Goal: Information Seeking & Learning: Learn about a topic

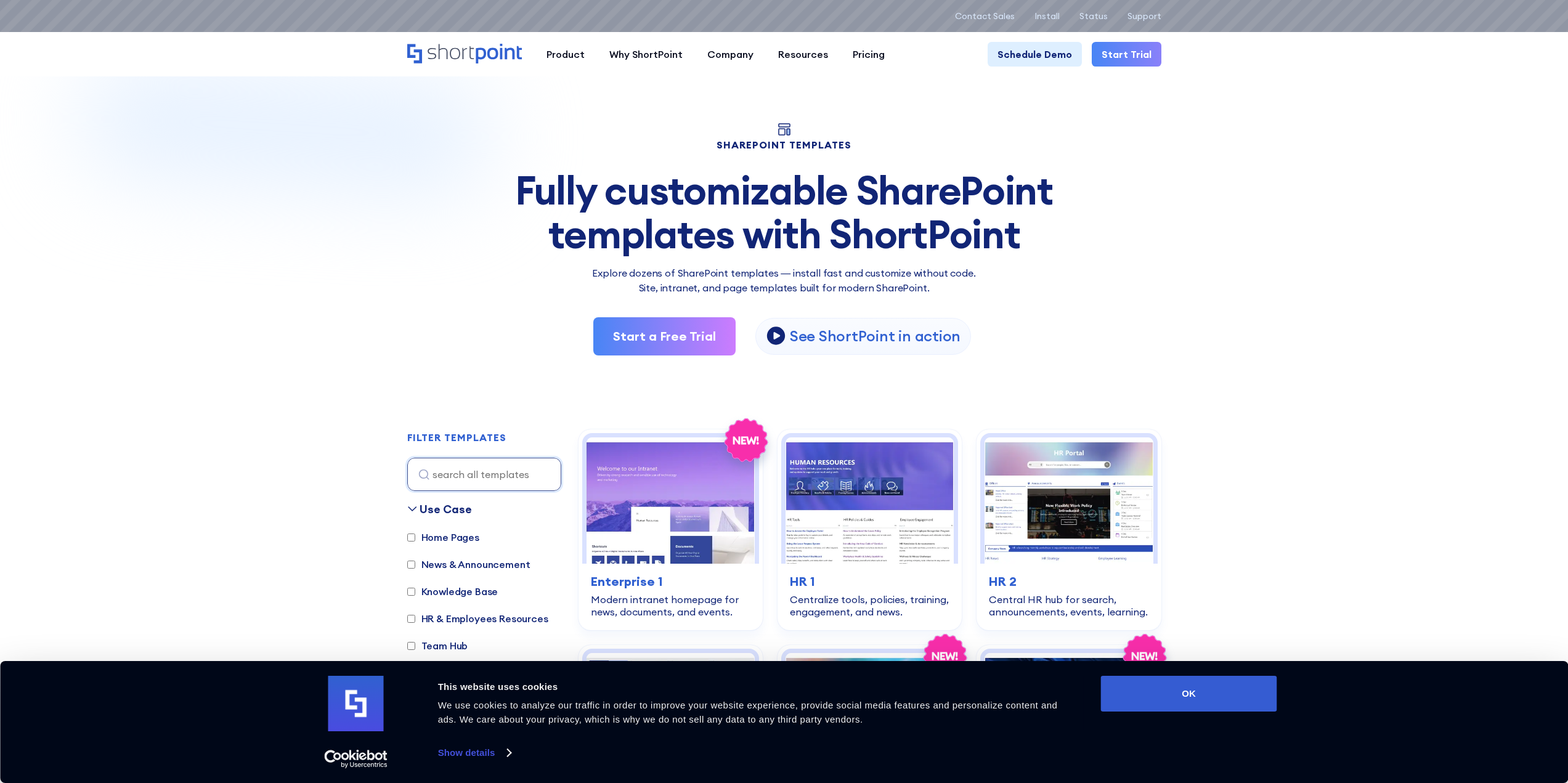
click at [445, 54] on icon "Home" at bounding box center [465, 53] width 114 height 19
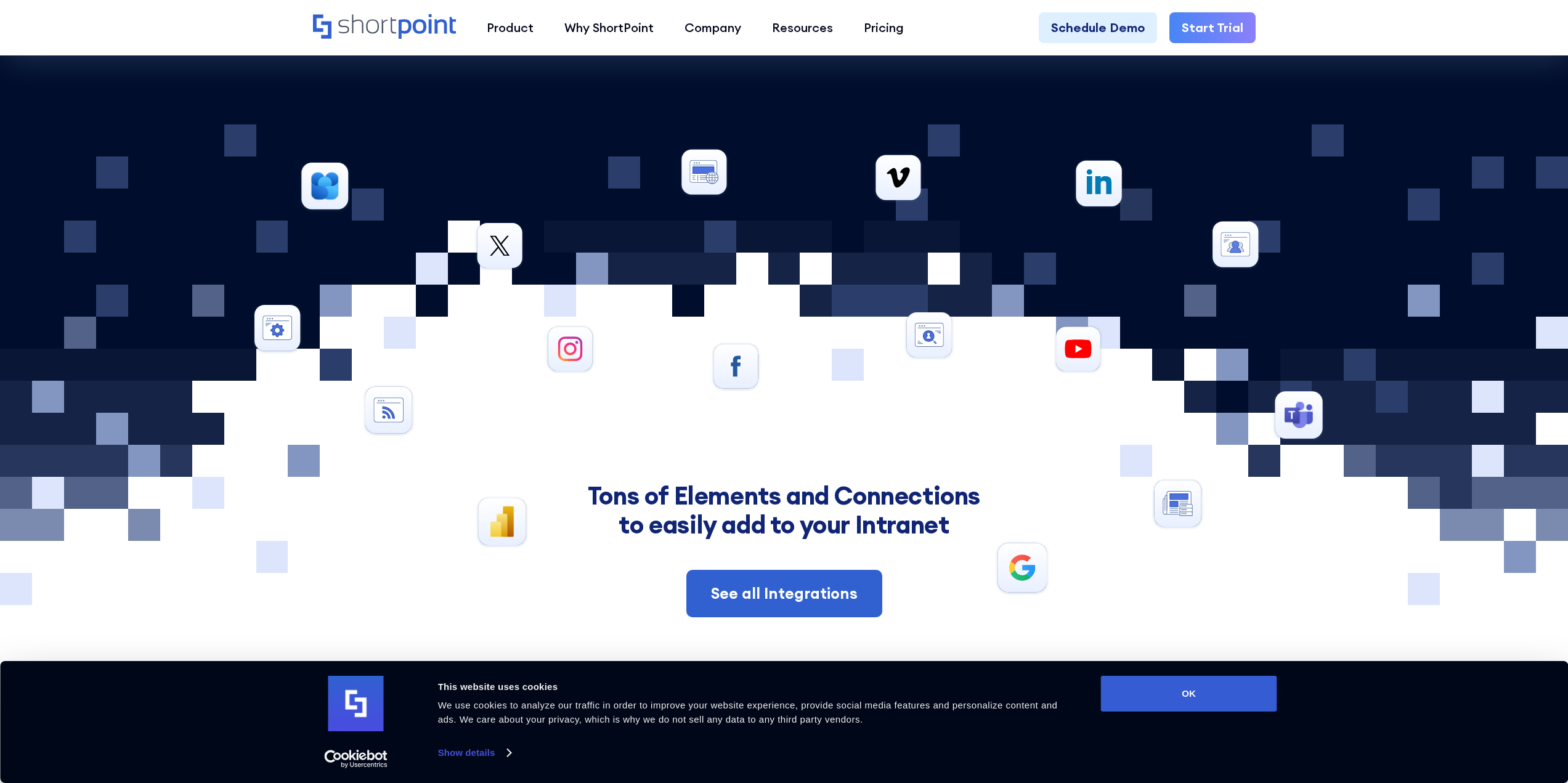
scroll to position [5925, 0]
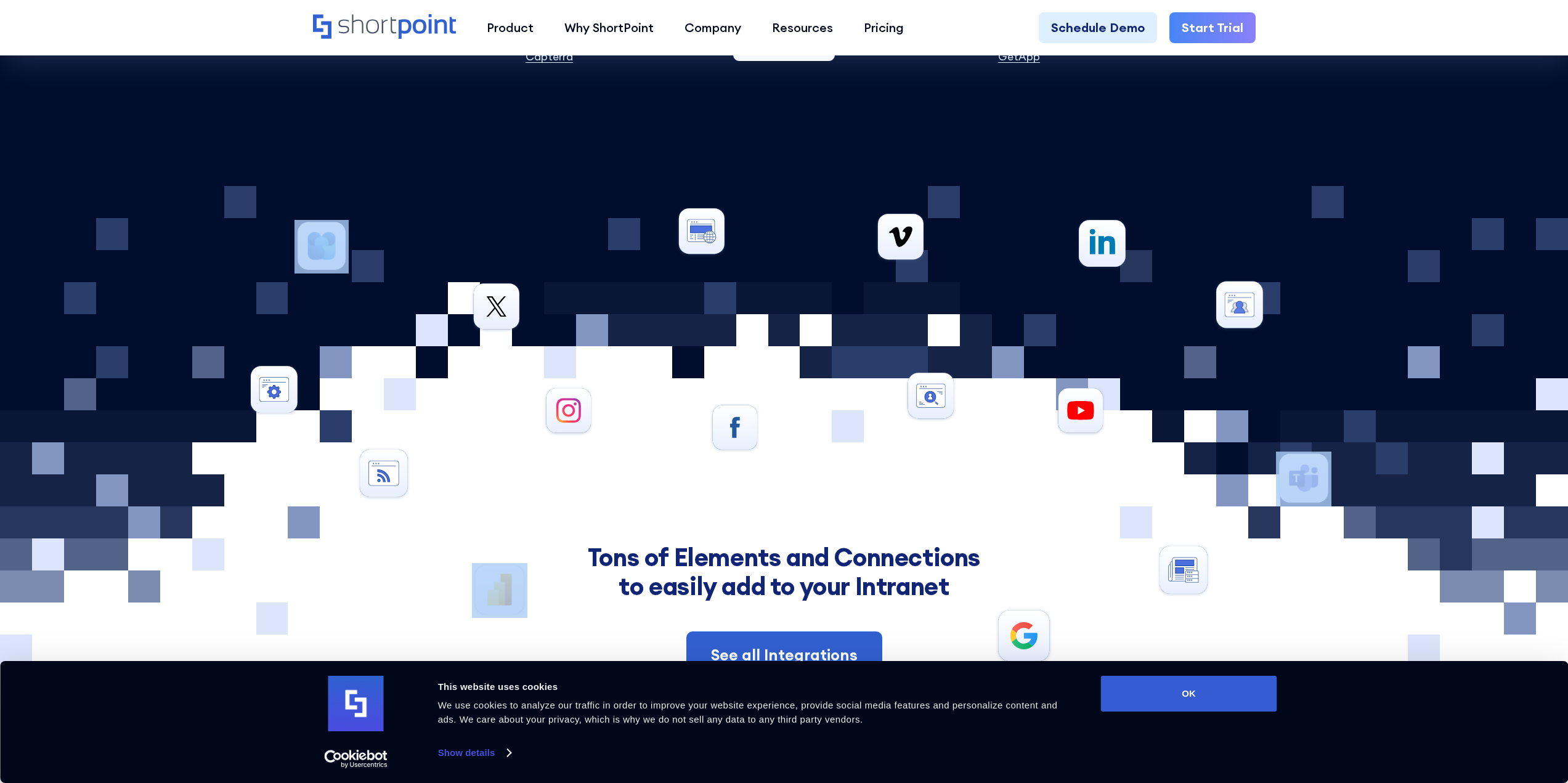
drag, startPoint x: 569, startPoint y: 400, endPoint x: 574, endPoint y: 440, distance: 40.3
click at [574, 440] on div at bounding box center [784, 432] width 1195 height 493
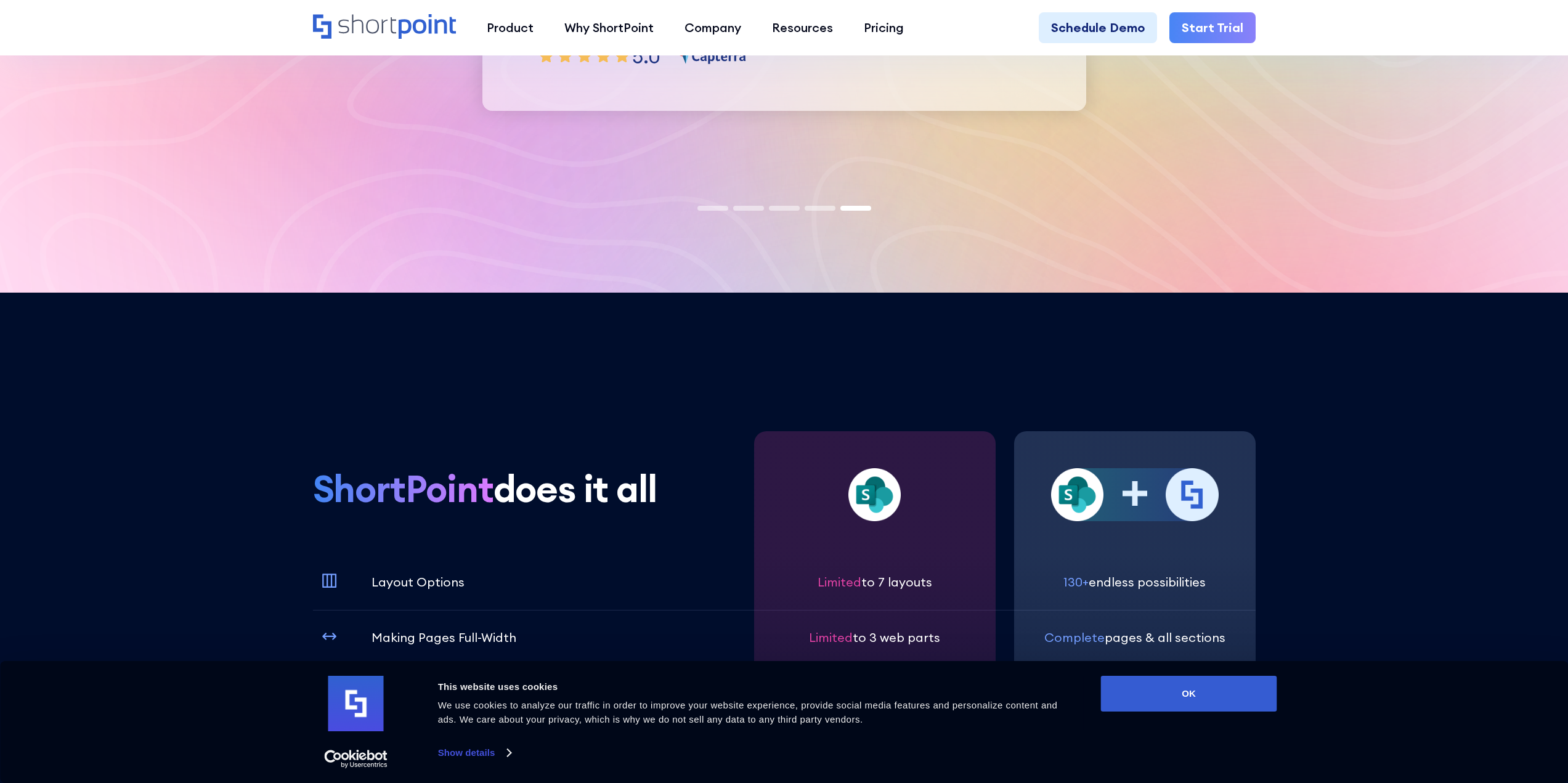
scroll to position [3954, 0]
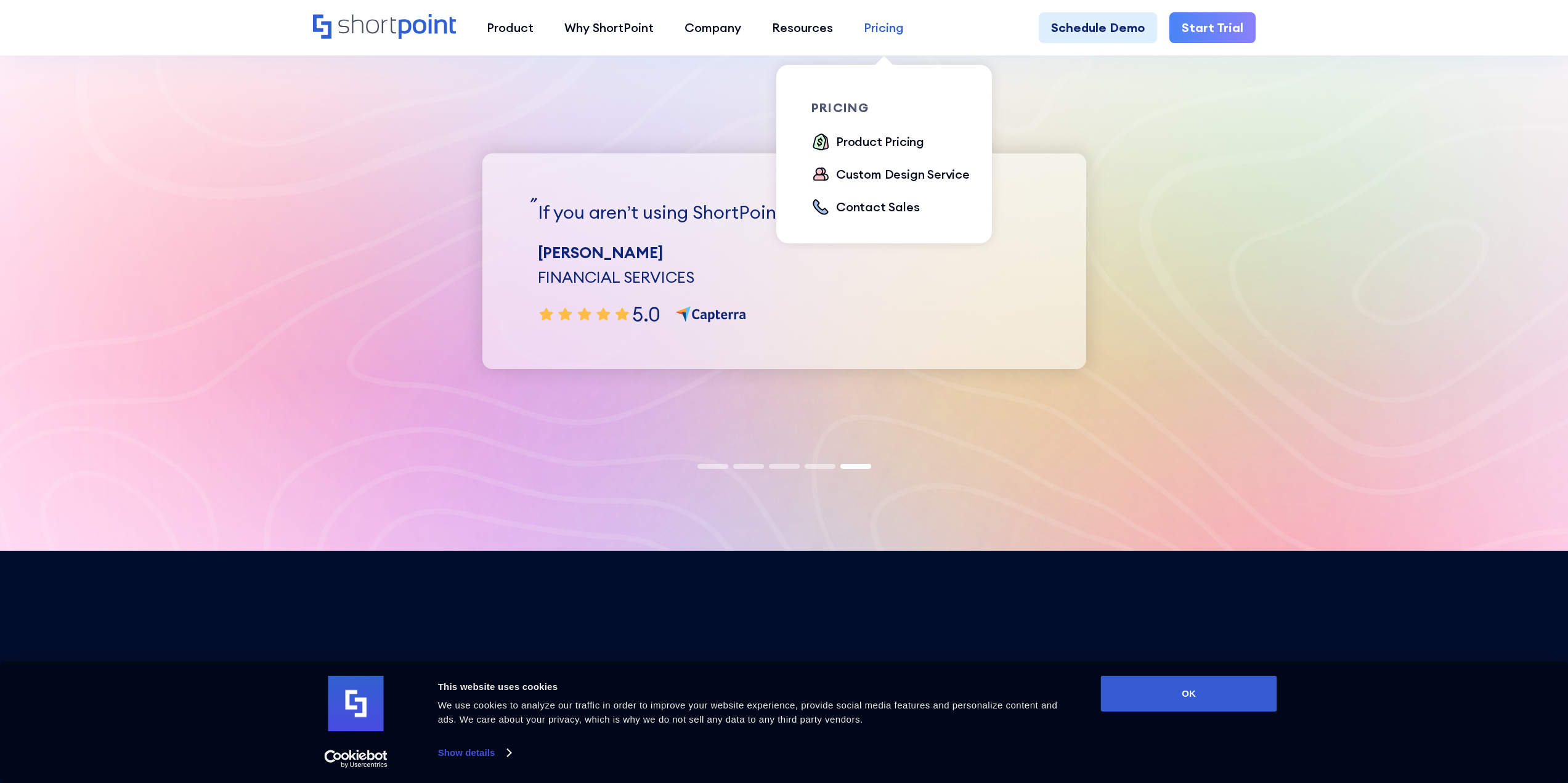
click at [894, 37] on link "Pricing" at bounding box center [884, 28] width 71 height 31
click at [869, 140] on div "Product Pricing" at bounding box center [879, 141] width 88 height 18
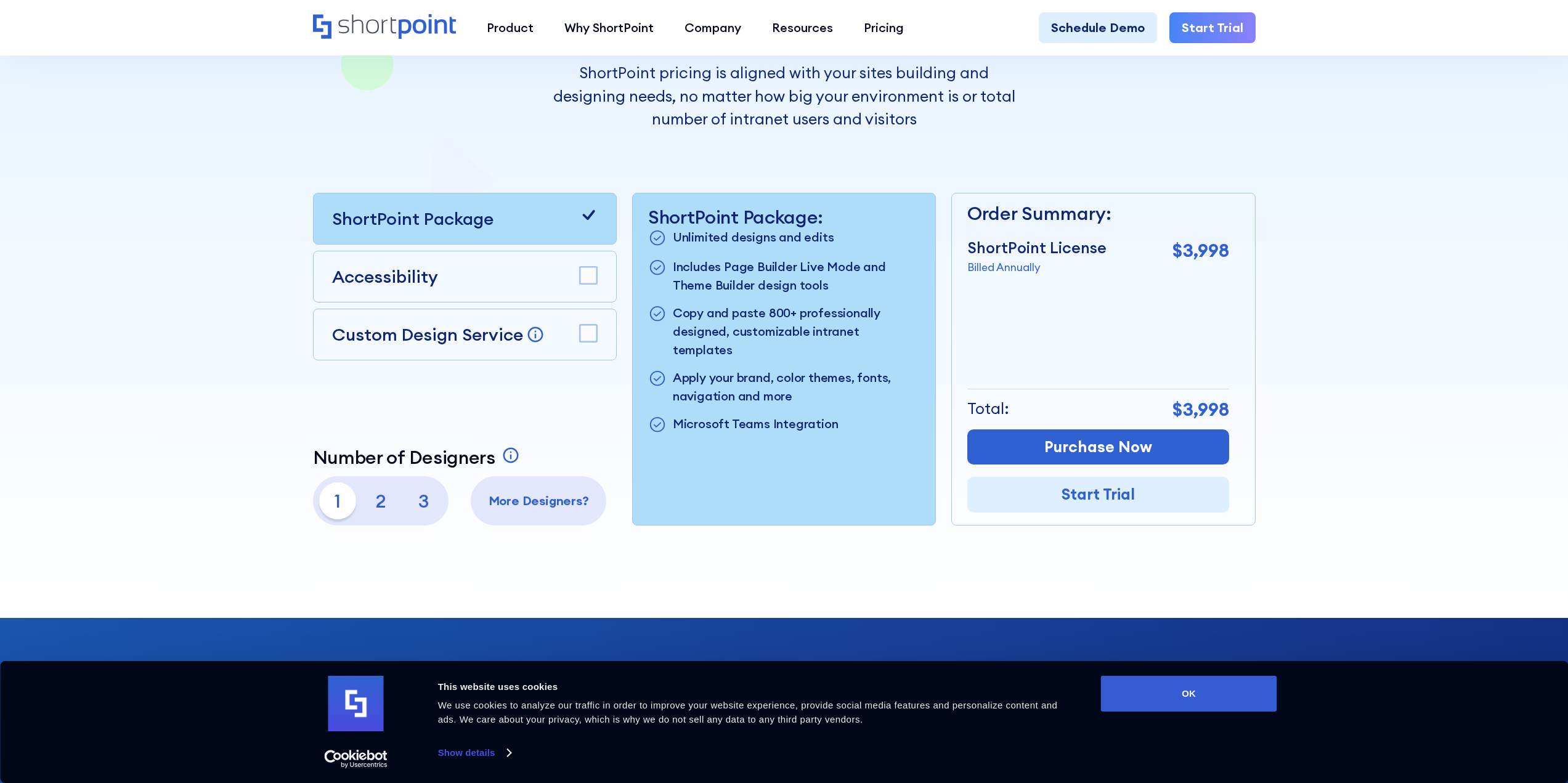
scroll to position [308, 0]
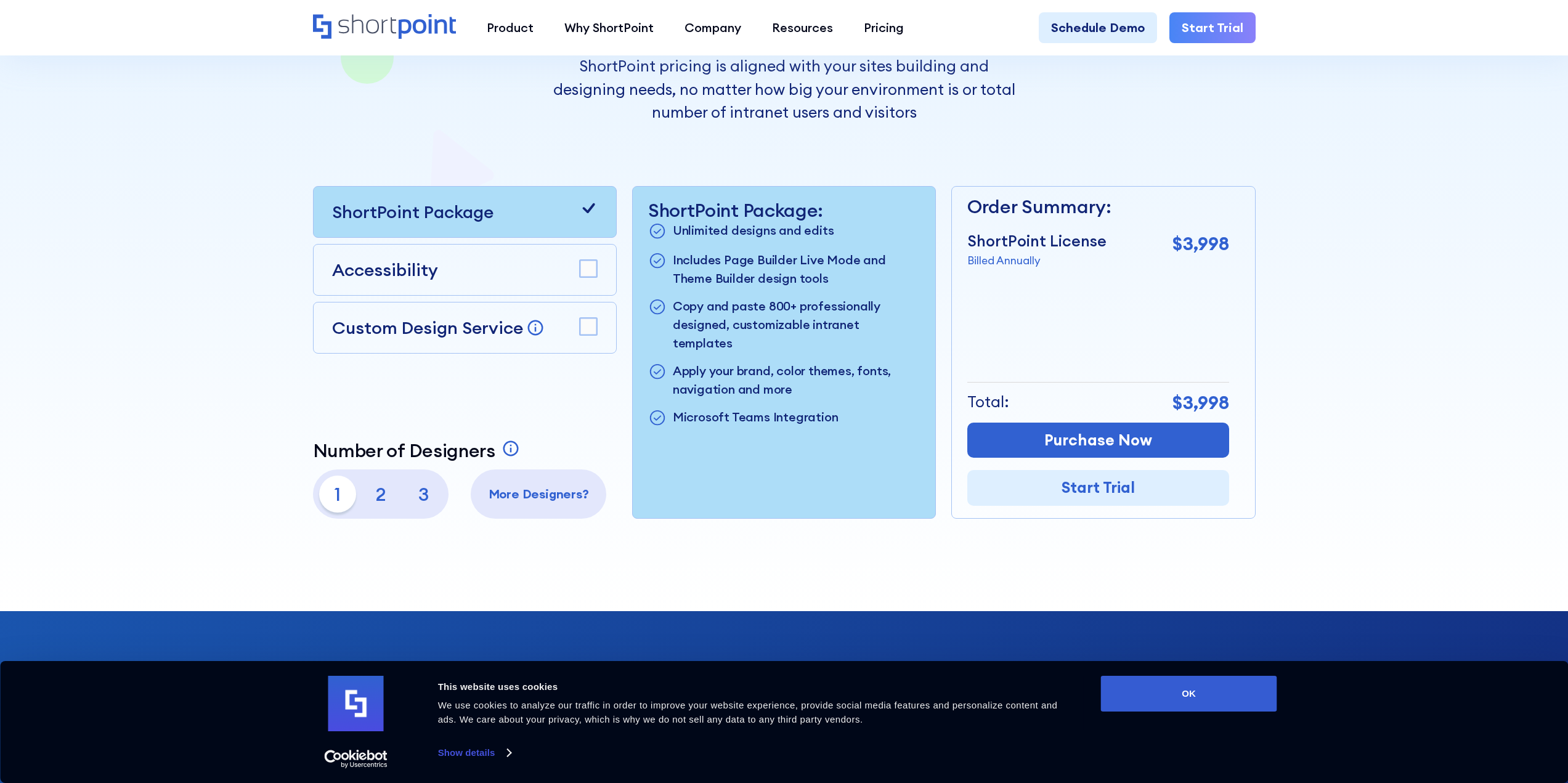
click at [563, 263] on div "Accessibility" at bounding box center [465, 270] width 266 height 26
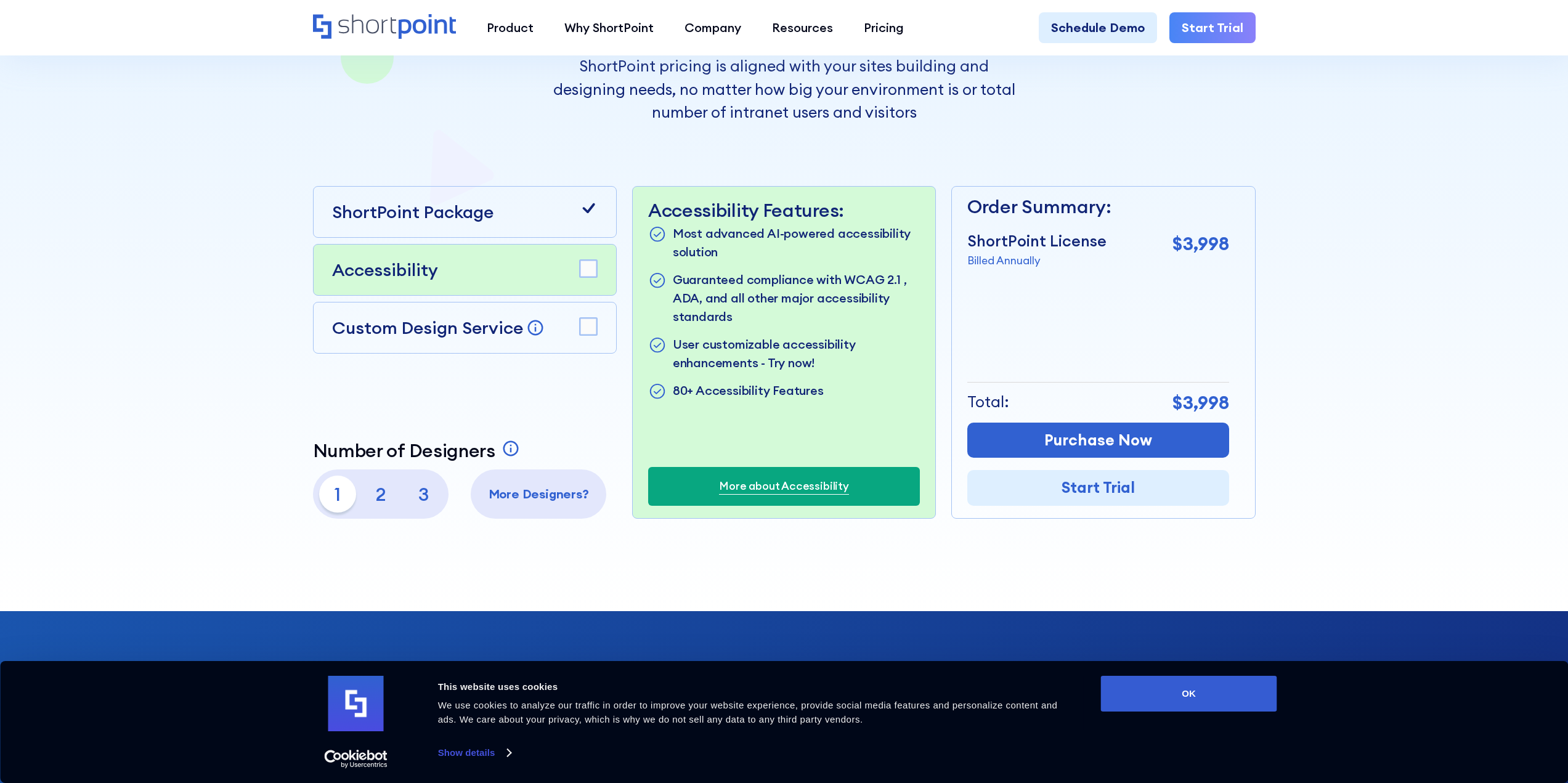
click at [477, 233] on div "ShortPoint Package" at bounding box center [465, 212] width 304 height 52
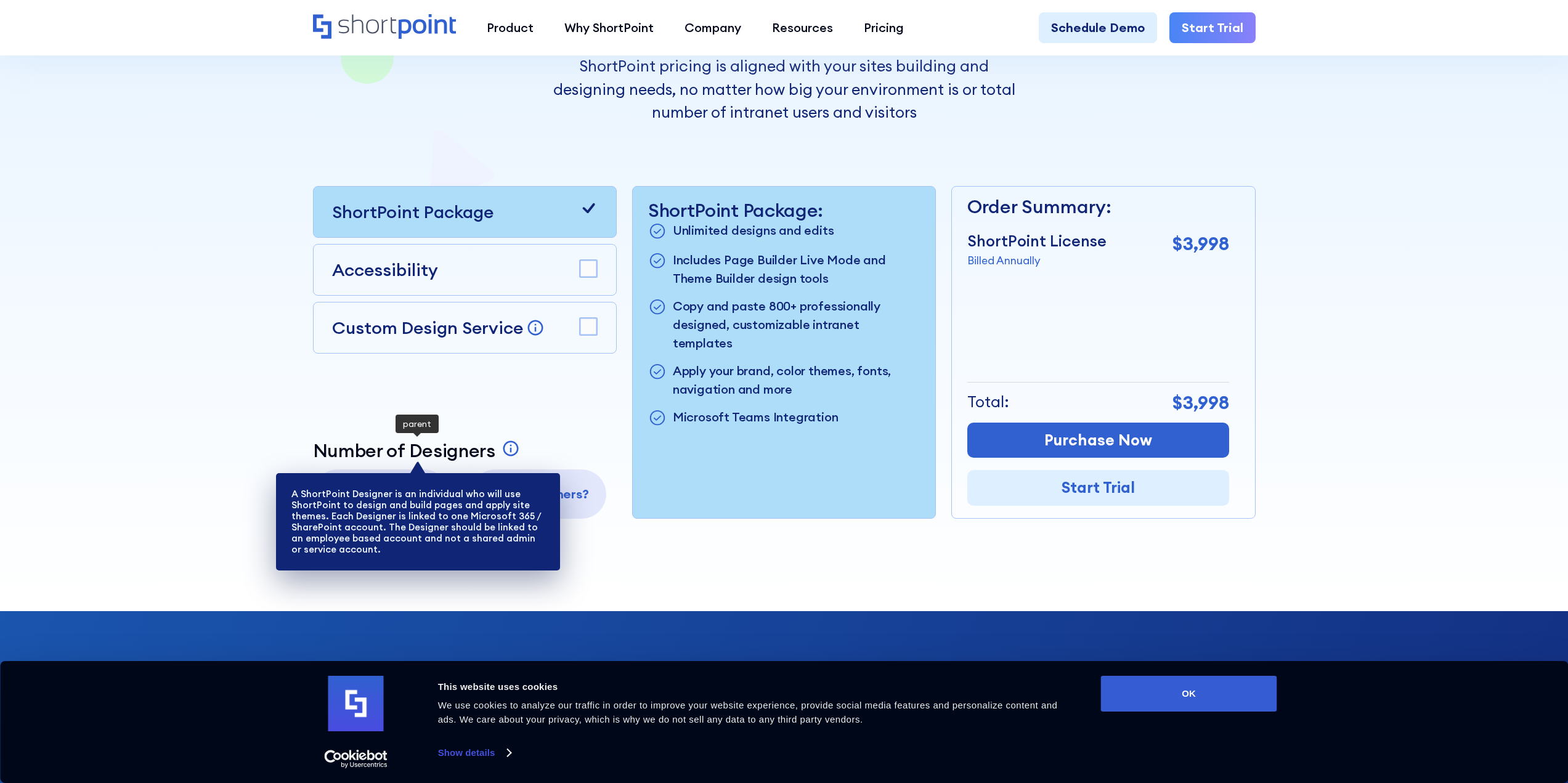
click at [518, 447] on icon at bounding box center [510, 448] width 18 height 18
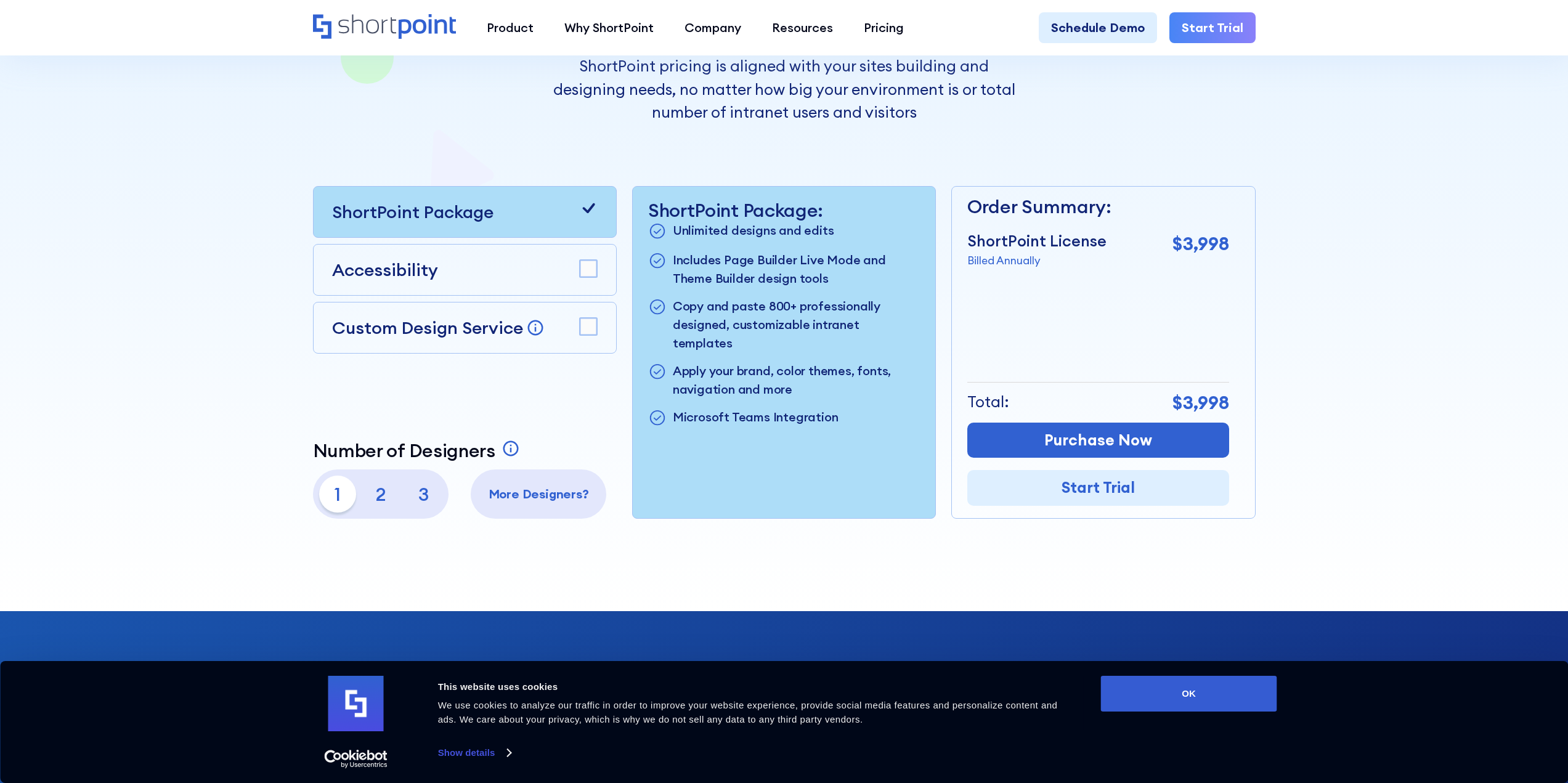
click at [698, 565] on div at bounding box center [784, 167] width 1109 height 888
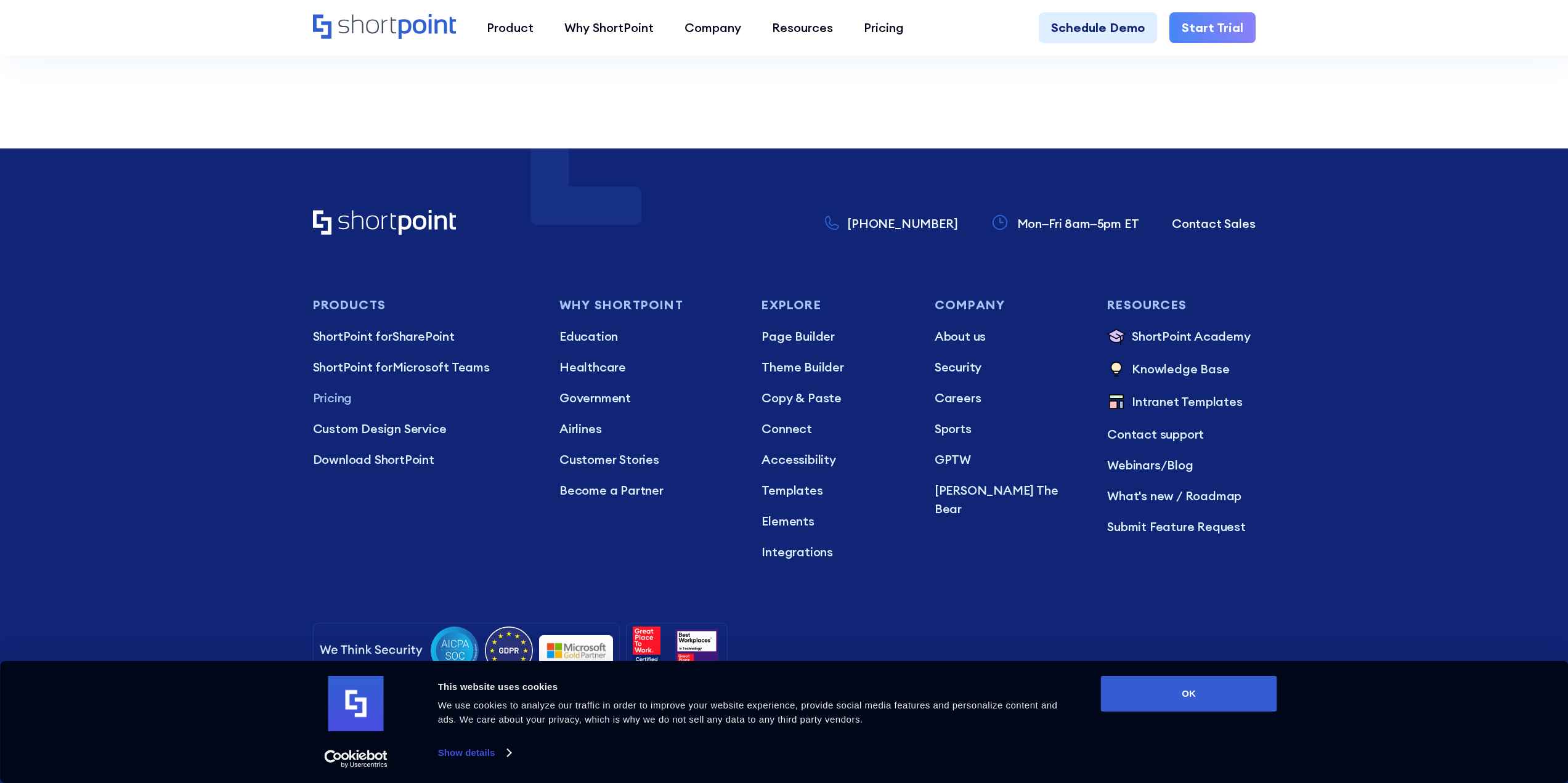
scroll to position [3676, 0]
